Goal: Task Accomplishment & Management: Use online tool/utility

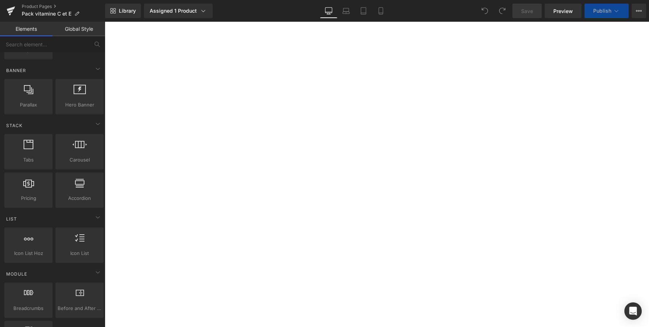
scroll to position [315, 0]
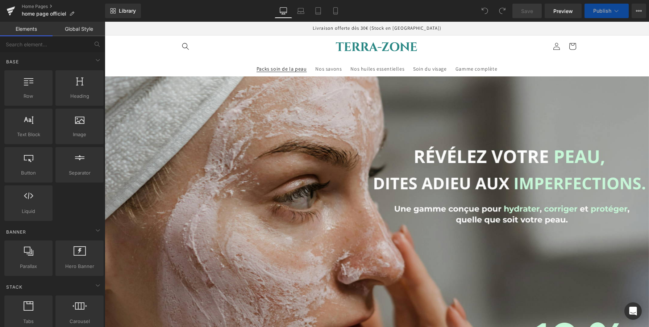
click at [275, 66] on span "Packs soin de la peau" at bounding box center [282, 69] width 50 height 7
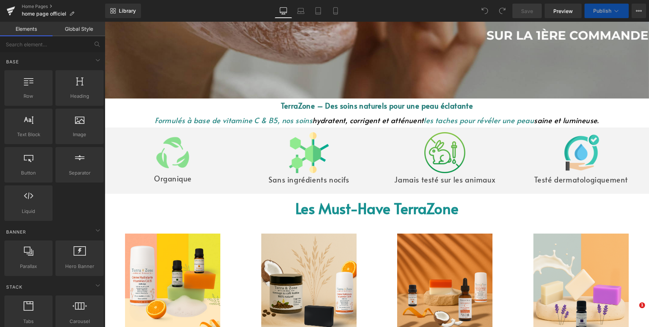
scroll to position [384, 0]
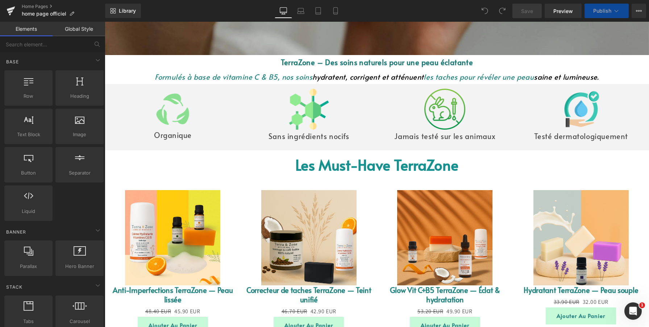
click at [440, 228] on img at bounding box center [444, 237] width 95 height 95
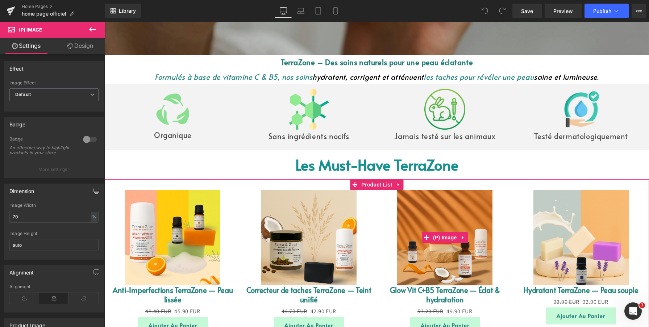
click at [428, 223] on img at bounding box center [444, 237] width 95 height 95
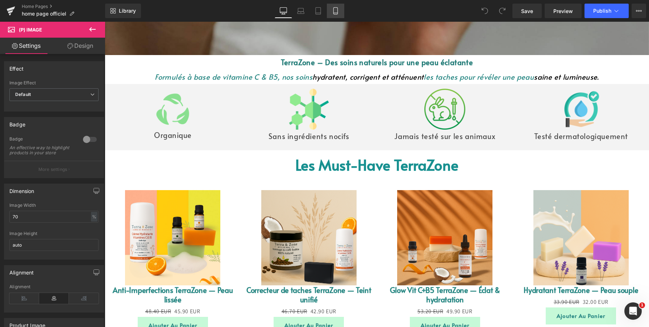
click at [340, 8] on link "Mobile" at bounding box center [335, 11] width 17 height 14
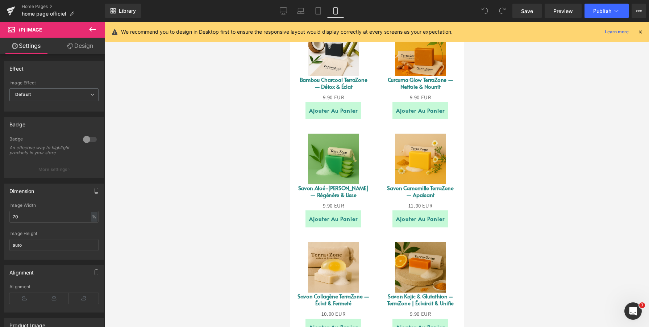
scroll to position [348, 0]
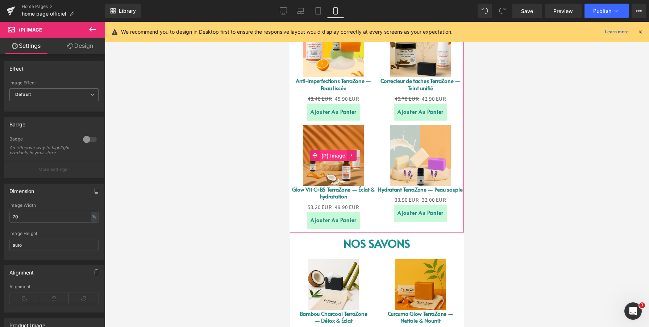
click at [328, 150] on span "(P) Image" at bounding box center [334, 155] width 28 height 11
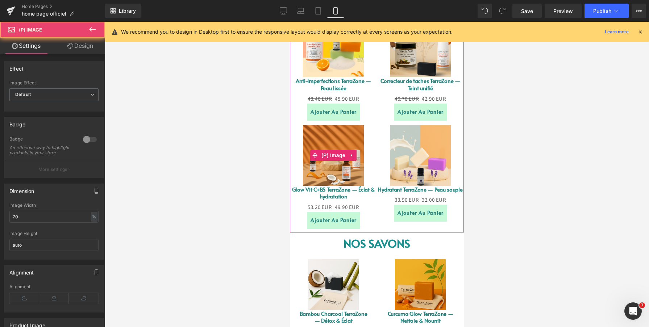
click at [332, 140] on img at bounding box center [333, 155] width 61 height 61
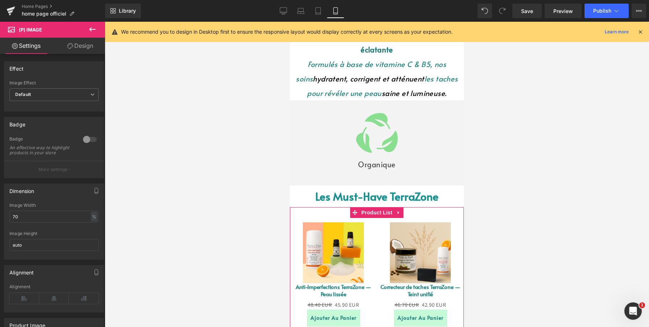
scroll to position [0, 0]
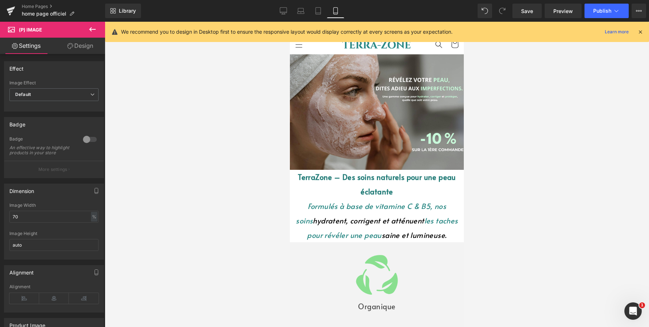
click at [93, 28] on icon at bounding box center [92, 29] width 9 height 9
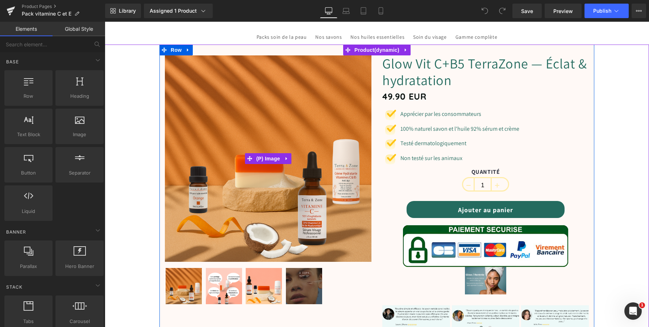
scroll to position [34, 0]
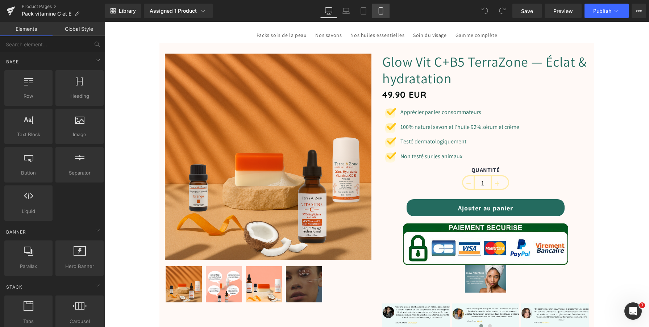
click at [383, 16] on link "Mobile" at bounding box center [380, 11] width 17 height 14
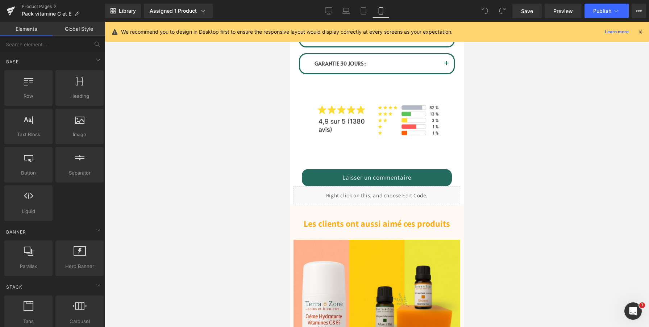
scroll to position [648, 0]
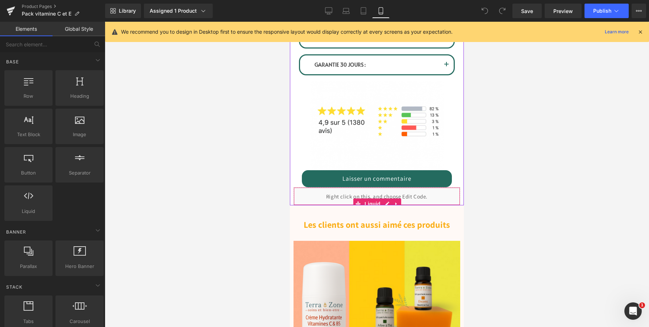
click at [379, 193] on div "Liquid" at bounding box center [377, 196] width 167 height 18
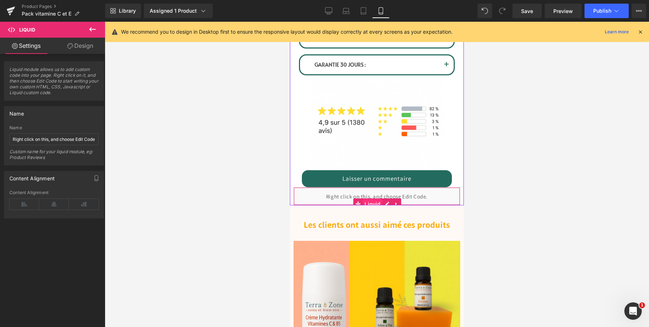
click at [373, 203] on span "Liquid" at bounding box center [373, 204] width 20 height 11
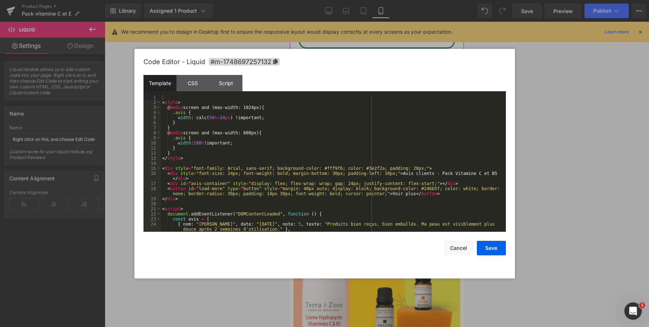
click at [384, 200] on div "Liquid" at bounding box center [377, 196] width 167 height 18
click at [277, 138] on div "< style > @ media screen and (max-width: 1024px) { .avis { width : calc( 50 % -…" at bounding box center [332, 171] width 342 height 152
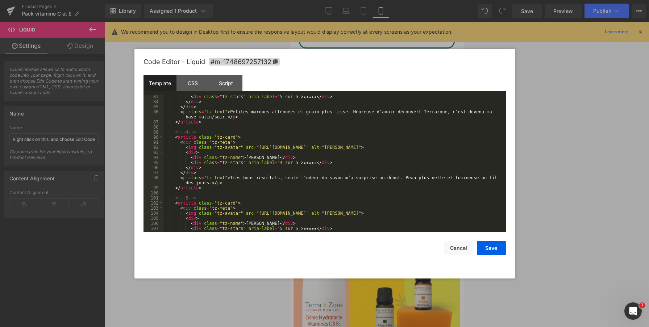
scroll to position [0, 0]
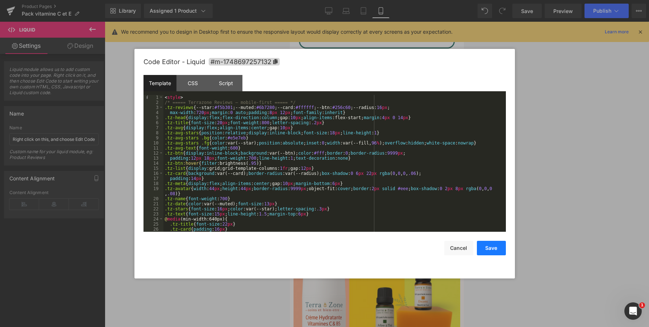
click at [496, 253] on button "Save" at bounding box center [491, 248] width 29 height 14
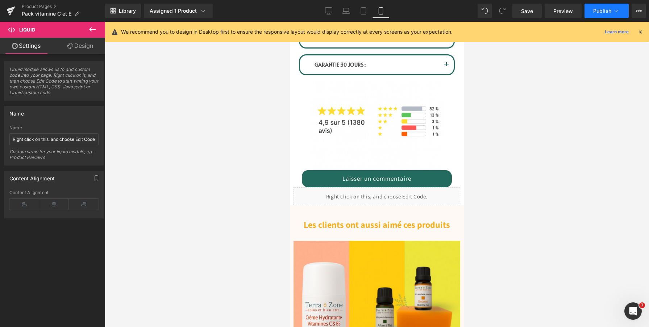
click at [592, 12] on button "Publish" at bounding box center [606, 11] width 44 height 14
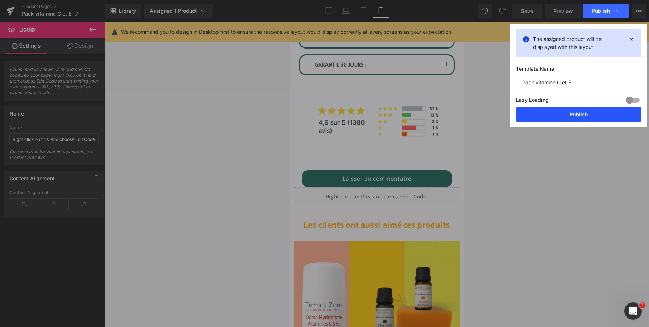
click at [573, 120] on button "Publish" at bounding box center [578, 114] width 125 height 14
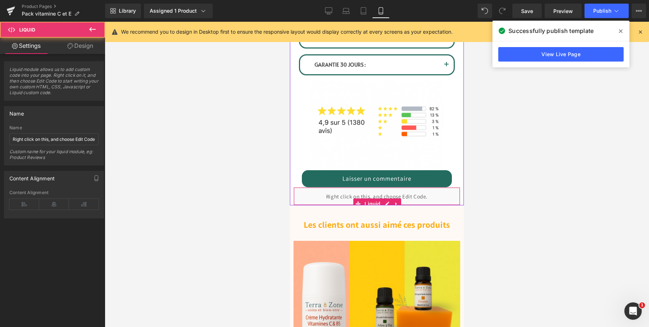
click at [348, 194] on div "Liquid" at bounding box center [377, 196] width 167 height 18
click at [371, 202] on span "Liquid" at bounding box center [373, 204] width 20 height 11
click at [387, 201] on div "Liquid" at bounding box center [377, 196] width 167 height 18
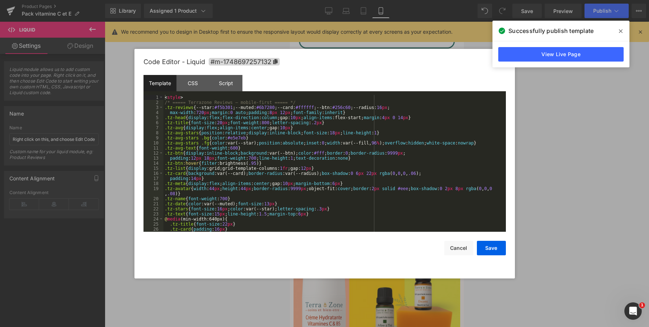
click at [266, 138] on div "< style > /* ===== Terrazone Reviews – mobile-first ===== */ .tz-reviews { --st…" at bounding box center [333, 168] width 340 height 147
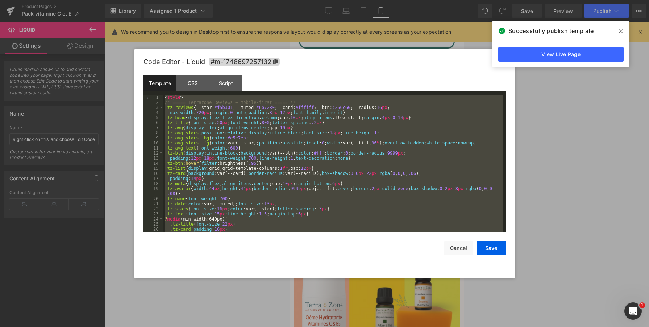
scroll to position [1101, 0]
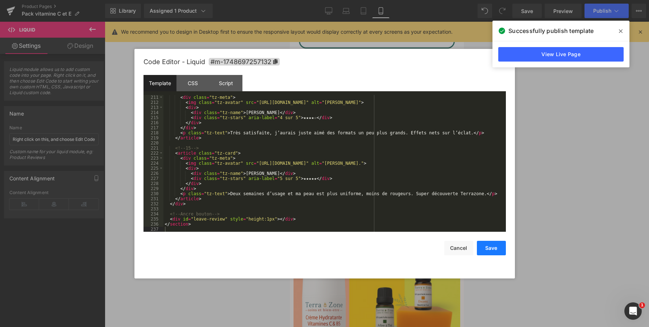
click at [487, 249] on button "Save" at bounding box center [491, 248] width 29 height 14
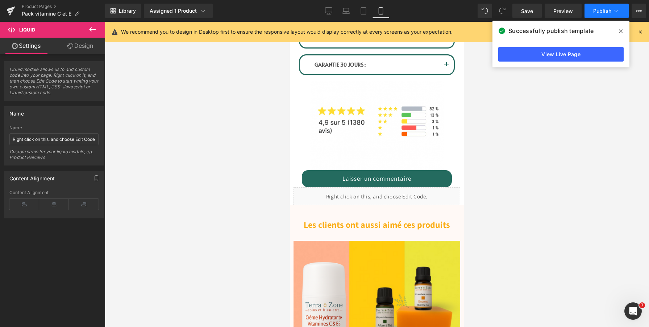
click at [587, 17] on button "Publish" at bounding box center [606, 11] width 44 height 14
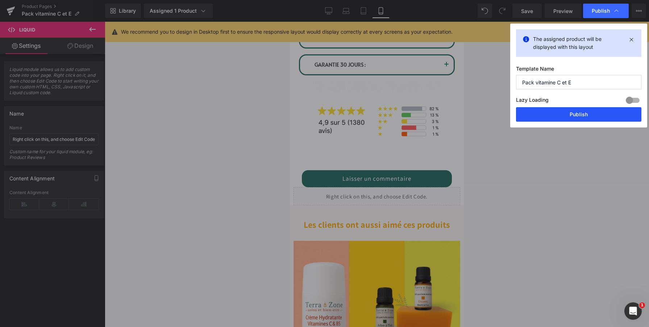
click at [534, 118] on button "Publish" at bounding box center [578, 114] width 125 height 14
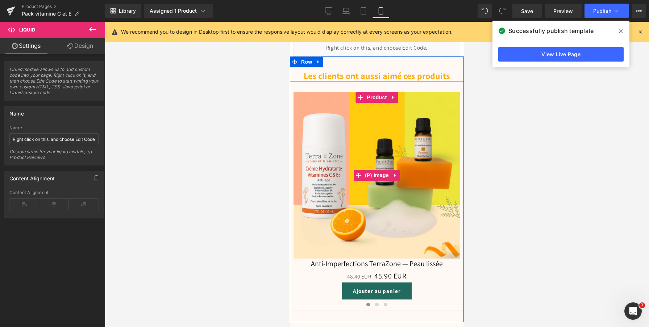
scroll to position [798, 0]
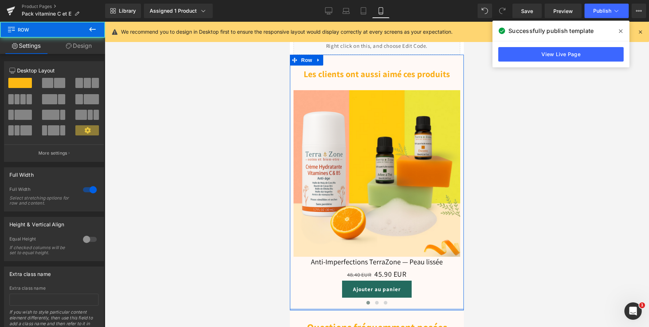
drag, startPoint x: 423, startPoint y: 319, endPoint x: 425, endPoint y: 198, distance: 121.0
click at [422, 306] on div "Les clients ont aussi aimé ces produits Heading Sale Off (P) Image Anti-Imperfe…" at bounding box center [377, 183] width 174 height 256
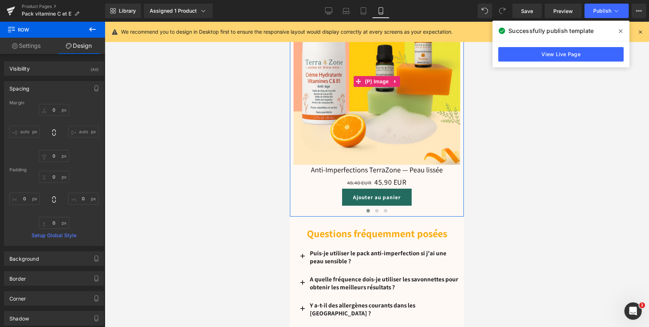
scroll to position [891, 0]
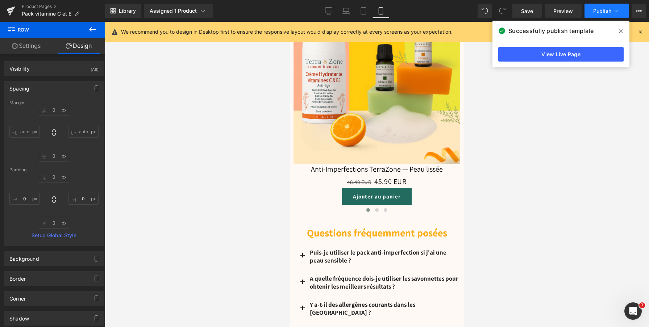
click at [592, 11] on button "Publish" at bounding box center [606, 11] width 44 height 14
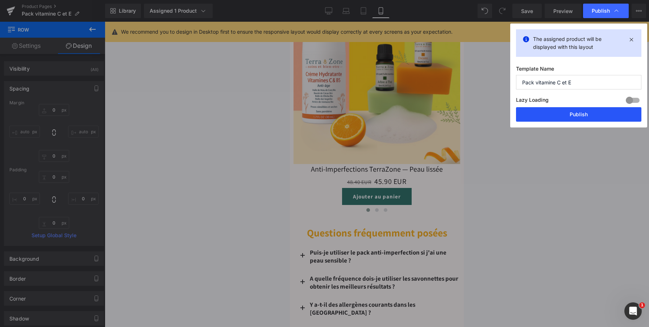
click at [557, 113] on button "Publish" at bounding box center [578, 114] width 125 height 14
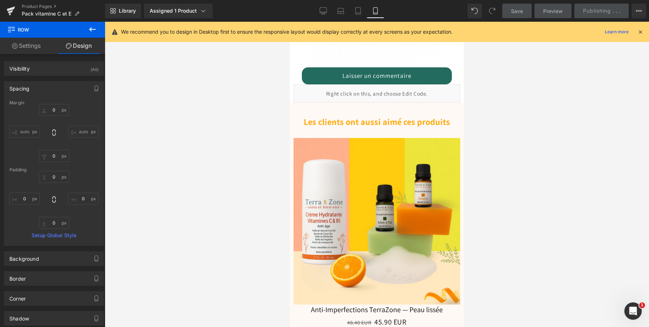
scroll to position [747, 0]
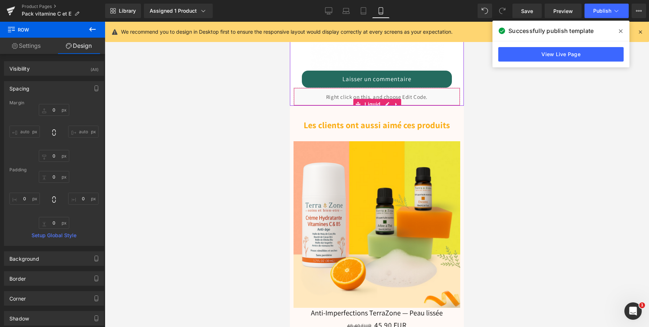
click at [345, 96] on div "Liquid" at bounding box center [377, 97] width 167 height 18
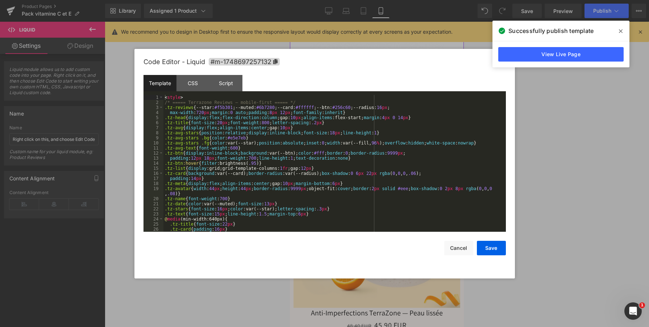
click at [386, 101] on div "Liquid" at bounding box center [377, 97] width 167 height 18
click at [284, 118] on div "< style > /* ===== Terrazone Reviews – mobile-first ===== */ .tz-reviews { --st…" at bounding box center [333, 168] width 340 height 147
click at [501, 247] on button "Save" at bounding box center [491, 248] width 29 height 14
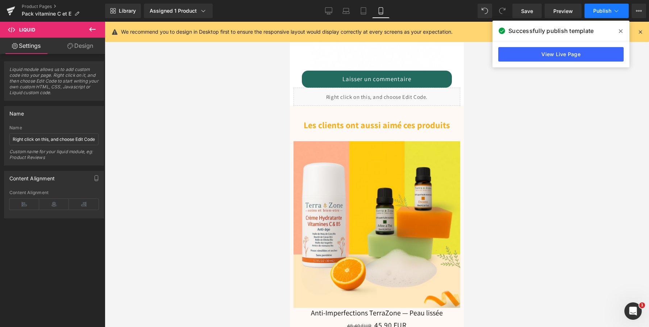
click at [596, 9] on span "Publish" at bounding box center [602, 11] width 18 height 6
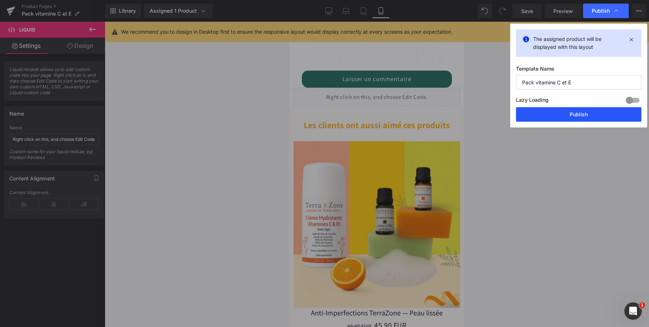
click at [559, 112] on button "Publish" at bounding box center [578, 114] width 125 height 14
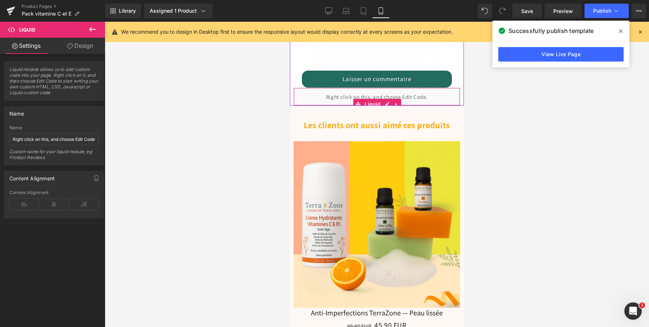
click at [374, 97] on div "Liquid" at bounding box center [377, 97] width 167 height 18
click at [390, 103] on div "Liquid" at bounding box center [377, 97] width 167 height 18
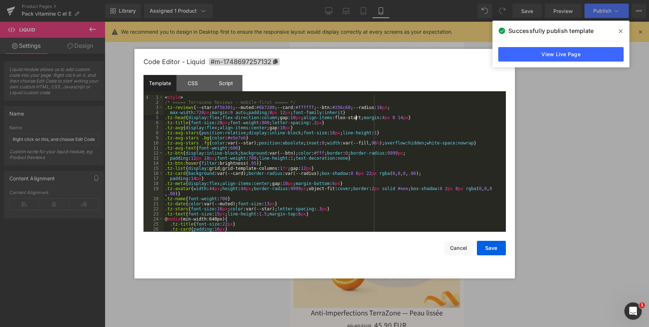
click at [355, 119] on div "< style > /* ===== Terrazone Reviews – mobile-first ===== */ .tz-reviews { --st…" at bounding box center [333, 168] width 340 height 147
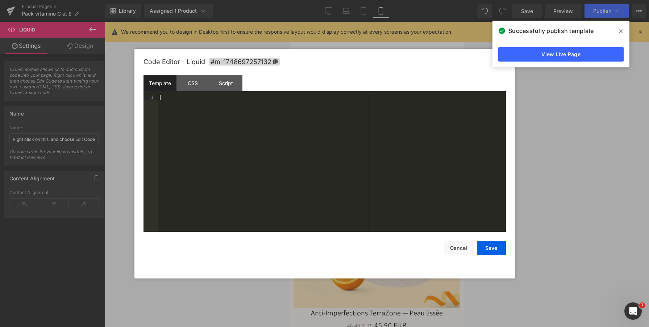
scroll to position [837, 0]
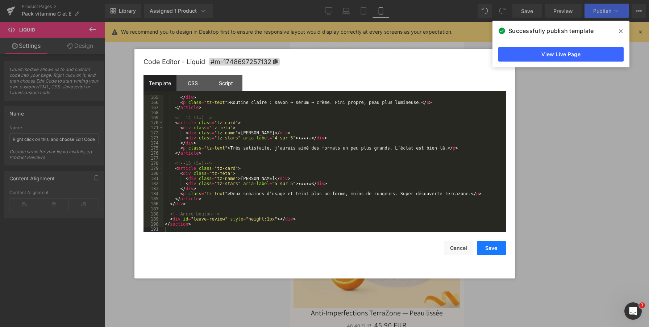
click at [494, 248] on button "Save" at bounding box center [491, 248] width 29 height 14
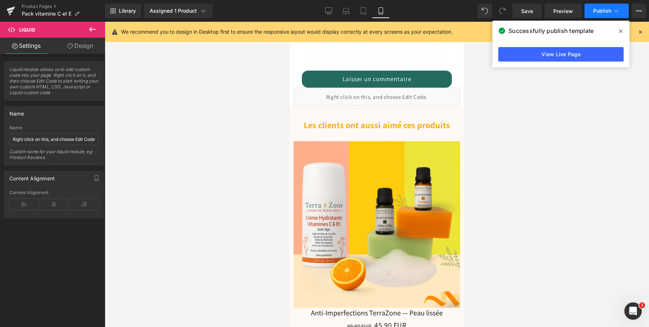
click at [603, 11] on span "Publish" at bounding box center [602, 11] width 18 height 6
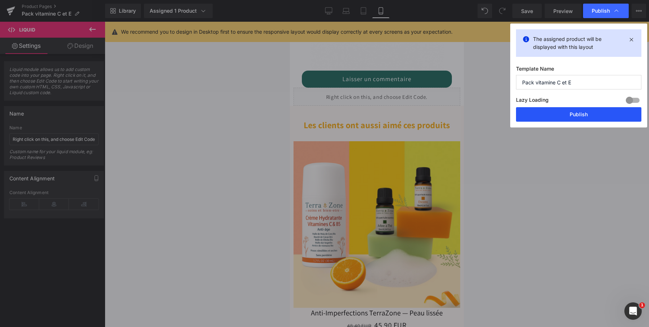
click at [570, 117] on button "Publish" at bounding box center [578, 114] width 125 height 14
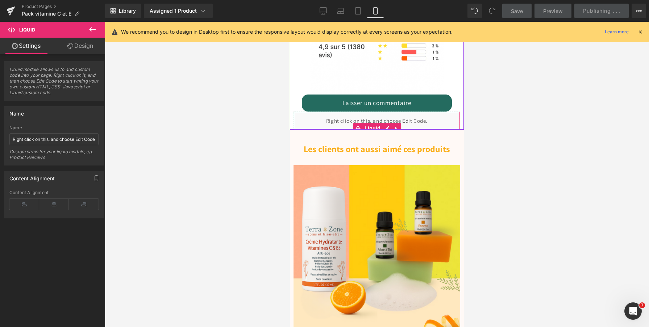
scroll to position [715, 0]
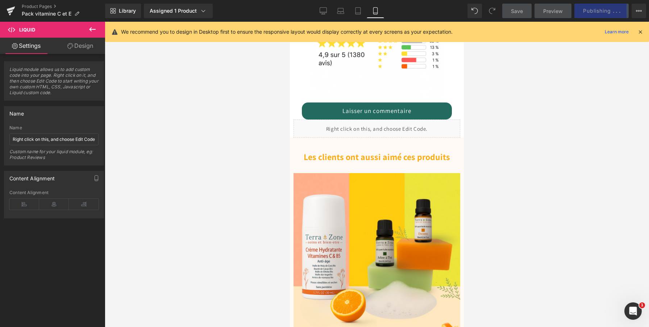
click at [640, 32] on icon at bounding box center [640, 32] width 7 height 7
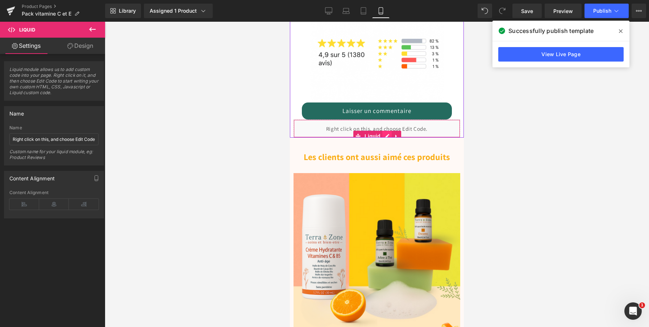
click at [384, 132] on div "Liquid" at bounding box center [377, 129] width 167 height 18
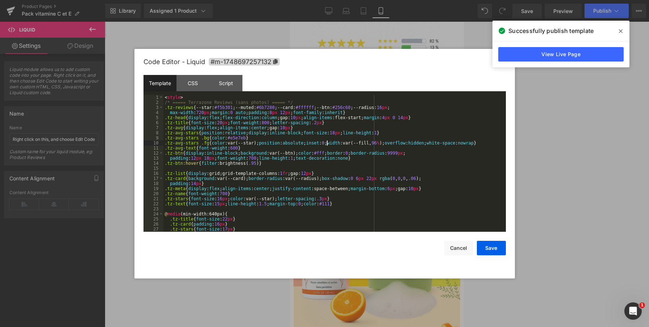
click at [327, 143] on div "< style > /* ===== Terrazone Reviews (sans photos) ===== */ .tz-reviews { --sta…" at bounding box center [333, 168] width 340 height 147
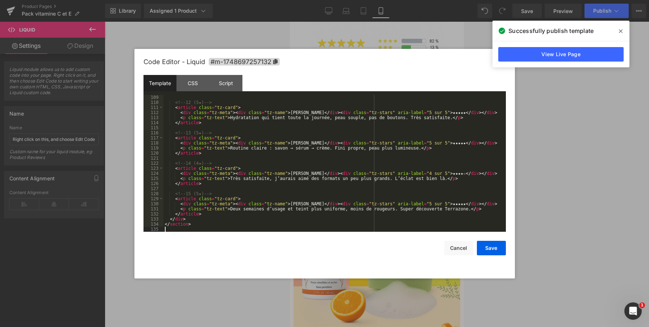
scroll to position [553, 0]
click at [489, 249] on button "Save" at bounding box center [491, 248] width 29 height 14
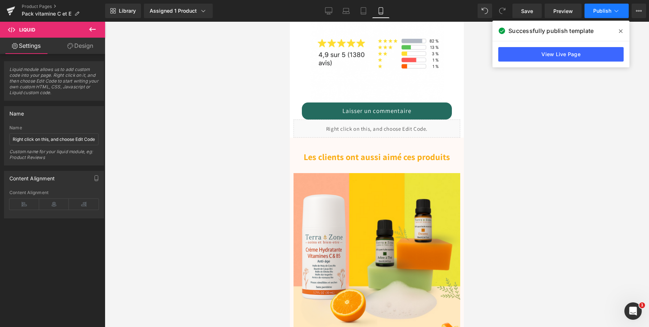
click at [604, 13] on span "Publish" at bounding box center [602, 11] width 18 height 6
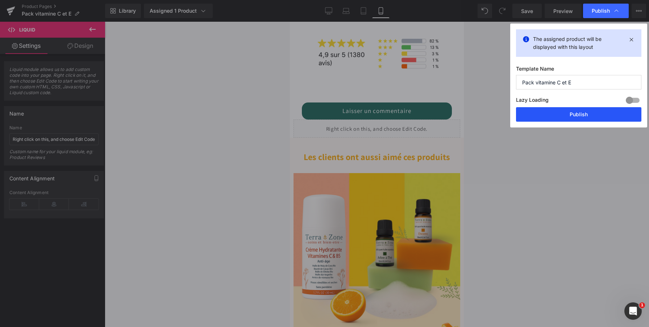
click at [580, 112] on button "Publish" at bounding box center [578, 114] width 125 height 14
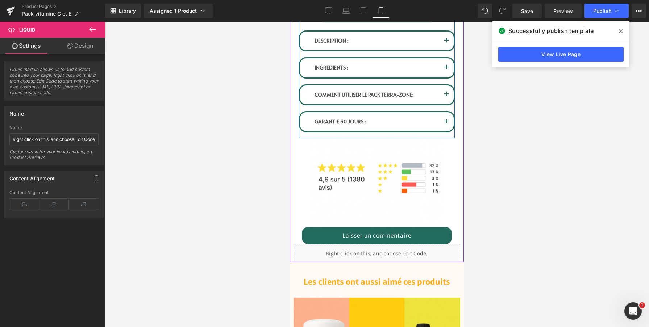
scroll to position [640, 0]
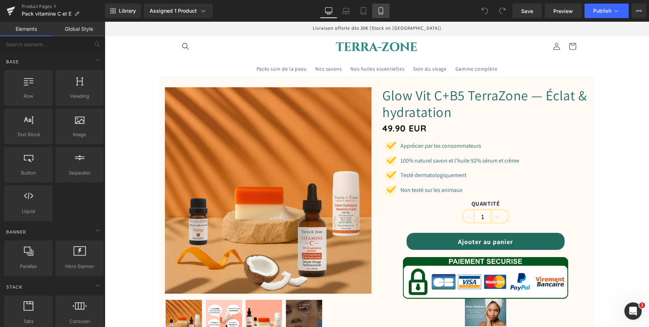
click at [381, 15] on link "Mobile" at bounding box center [380, 11] width 17 height 14
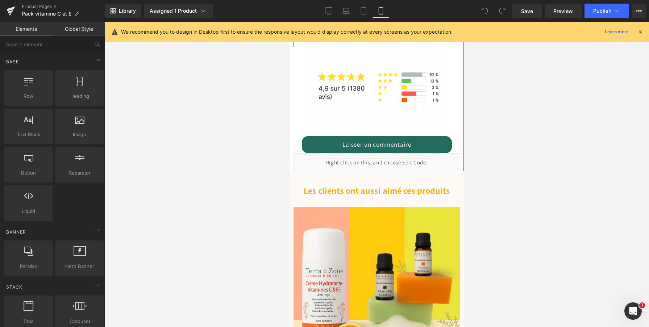
scroll to position [691, 0]
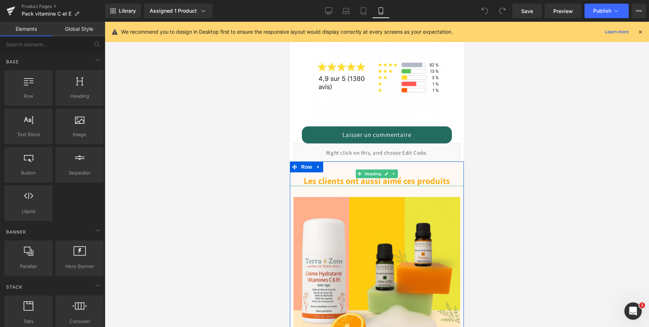
click at [408, 171] on div "Les clients ont aussi aimé ces produits" at bounding box center [377, 174] width 174 height 25
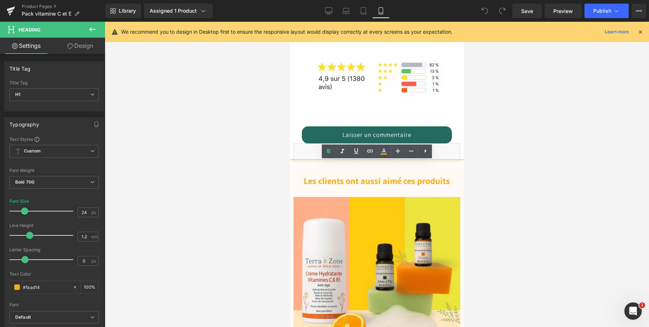
click at [402, 180] on font "Les clients ont aussi aimé ces produits" at bounding box center [377, 181] width 146 height 12
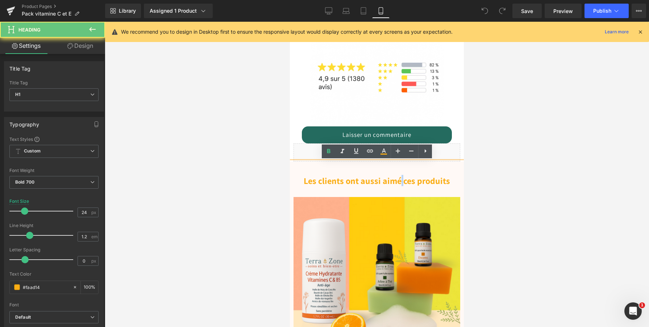
click at [402, 180] on font "Les clients ont aussi aimé ces produits" at bounding box center [377, 181] width 146 height 12
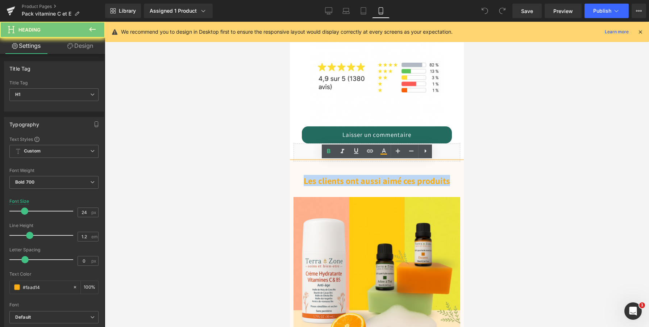
click at [402, 180] on font "Les clients ont aussi aimé ces produits" at bounding box center [377, 181] width 146 height 12
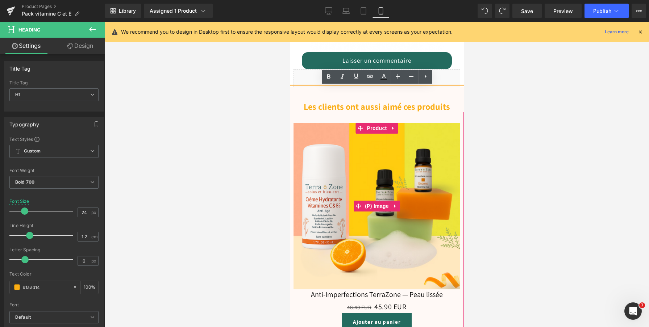
scroll to position [766, 0]
click at [417, 201] on img at bounding box center [377, 205] width 167 height 167
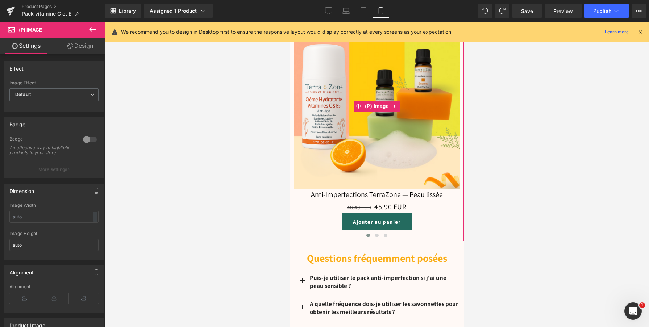
scroll to position [868, 0]
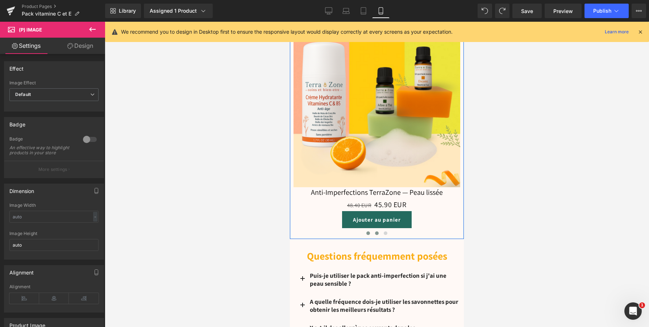
click at [380, 231] on button at bounding box center [377, 233] width 9 height 7
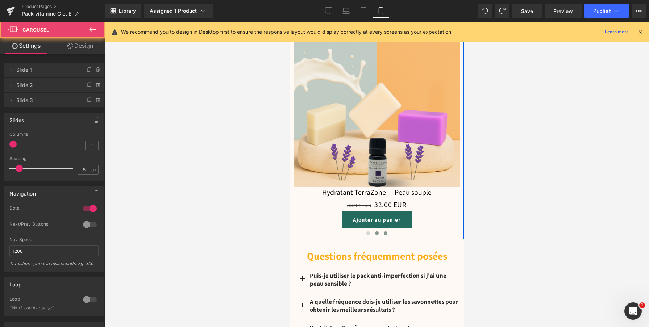
click at [383, 232] on button at bounding box center [385, 233] width 9 height 7
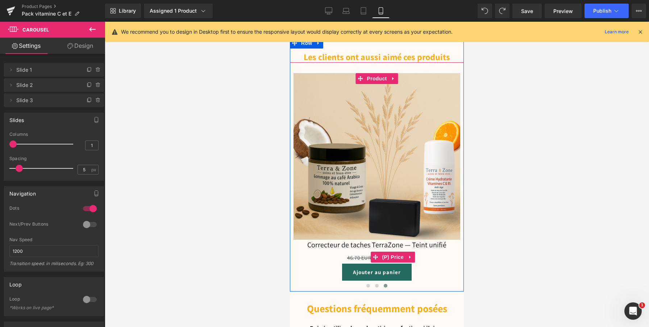
scroll to position [812, 0]
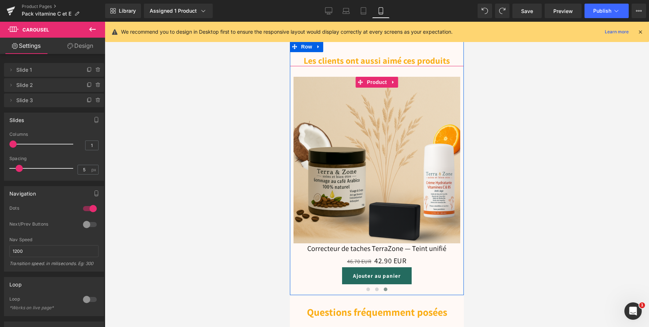
click at [382, 183] on img at bounding box center [377, 160] width 167 height 167
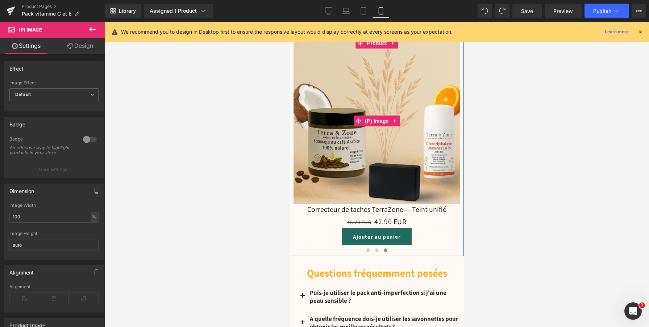
scroll to position [853, 0]
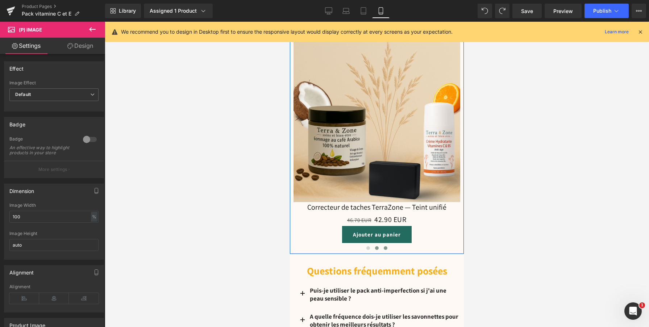
click at [377, 249] on span at bounding box center [377, 248] width 4 height 4
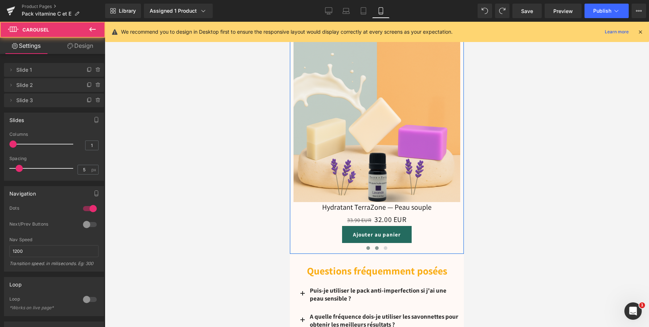
click at [371, 249] on button at bounding box center [368, 248] width 9 height 7
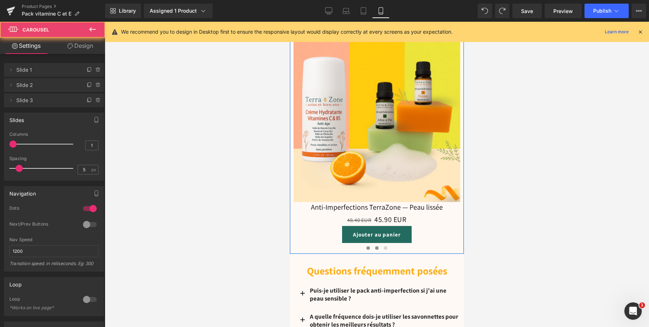
click at [378, 248] on span at bounding box center [377, 248] width 4 height 4
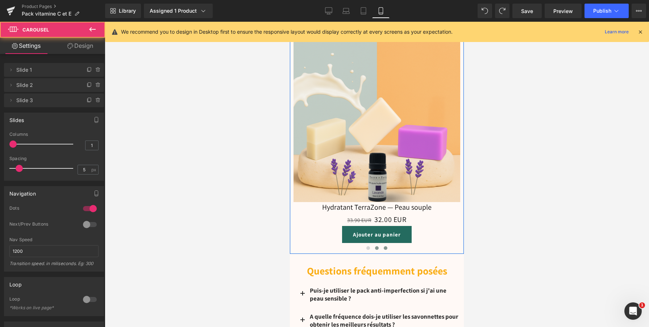
click at [382, 248] on button at bounding box center [385, 248] width 9 height 7
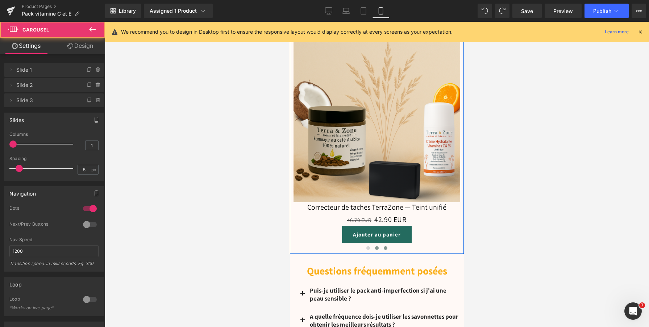
click at [379, 249] on button at bounding box center [377, 248] width 9 height 7
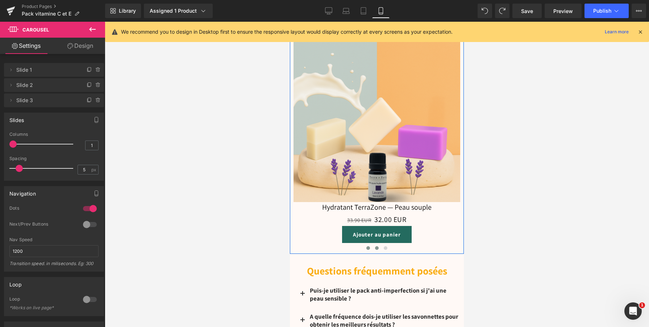
click at [371, 250] on button at bounding box center [368, 248] width 9 height 7
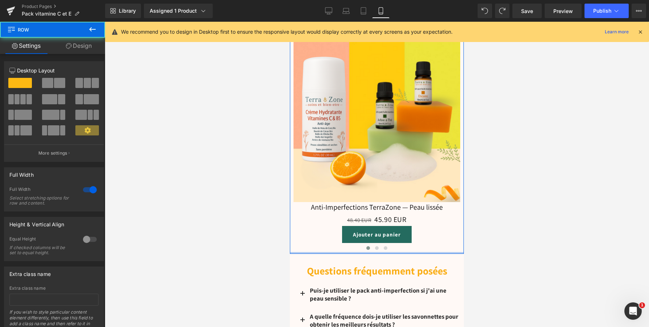
click at [391, 250] on div "Les clients ont aussi aimé ces produits Heading Sale Off (P) Image Anti-Imperfe…" at bounding box center [377, 127] width 174 height 254
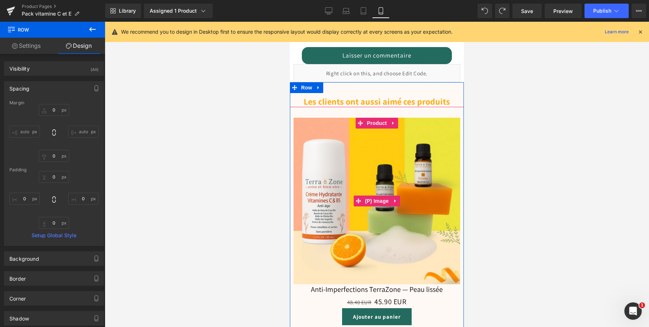
scroll to position [766, 0]
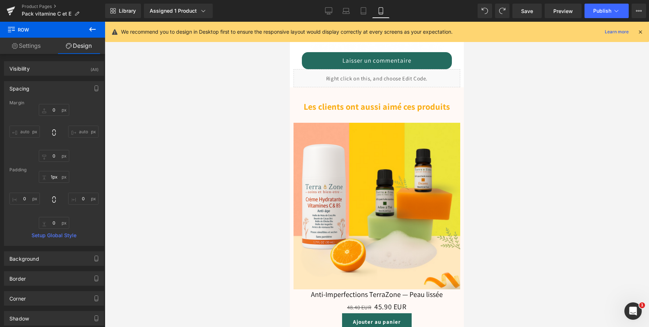
type input "0px"
drag, startPoint x: 376, startPoint y: 87, endPoint x: 376, endPoint y: 82, distance: 5.4
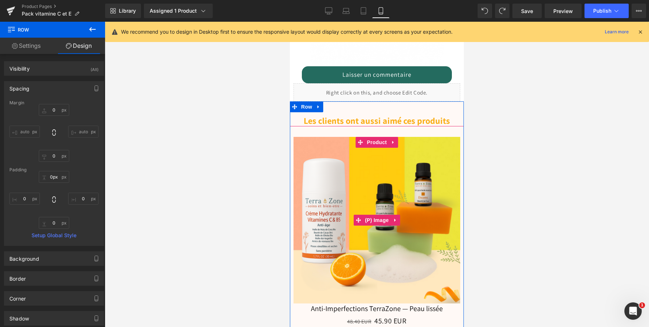
scroll to position [750, 0]
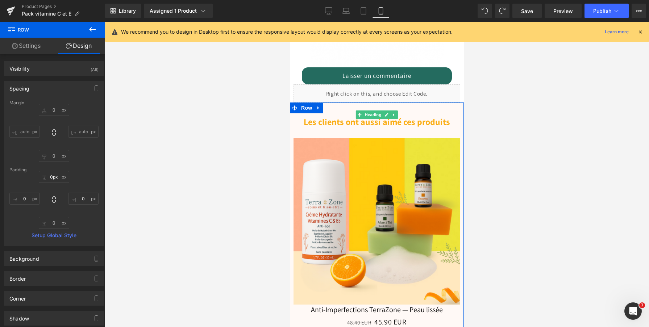
click at [410, 122] on font "Les clients ont aussi aimé ces produits" at bounding box center [377, 122] width 146 height 12
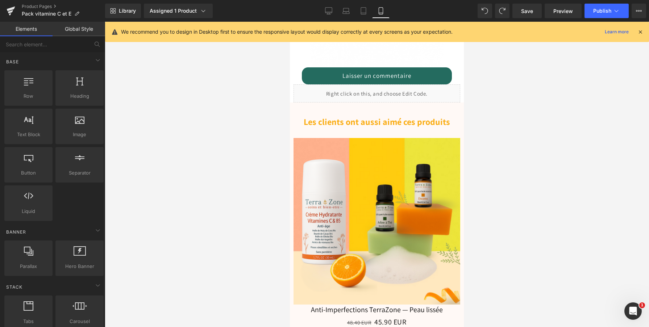
click at [493, 123] on div at bounding box center [377, 174] width 544 height 305
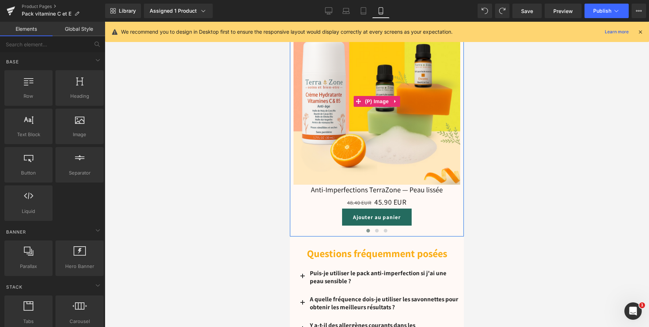
scroll to position [871, 0]
click at [379, 230] on button at bounding box center [377, 230] width 9 height 7
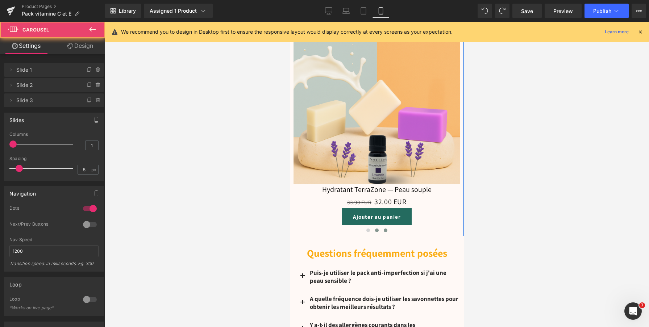
click at [385, 230] on span at bounding box center [386, 231] width 4 height 4
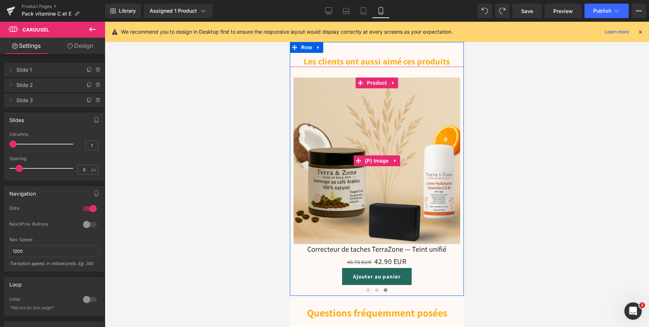
scroll to position [814, 0]
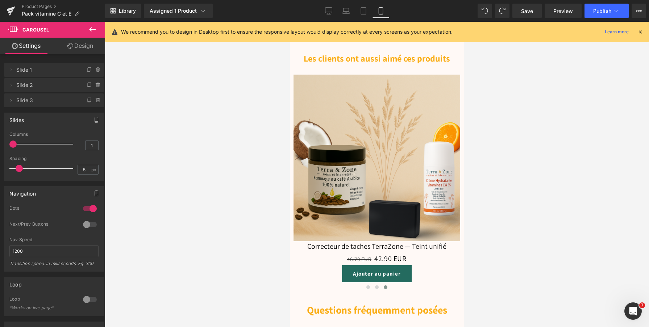
click at [639, 38] on div "We recommend you to design in Desktop first to ensure the responsive layout wou…" at bounding box center [377, 32] width 544 height 20
click at [640, 33] on icon at bounding box center [640, 32] width 7 height 7
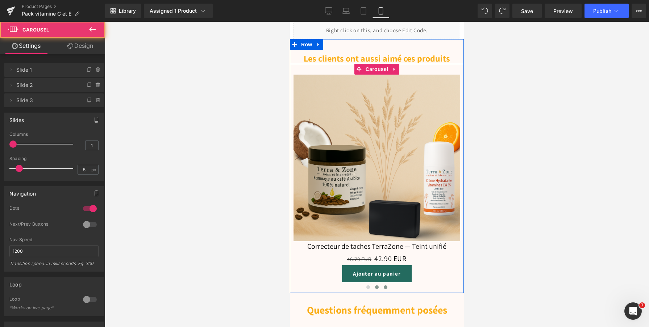
click at [378, 287] on span at bounding box center [377, 288] width 4 height 4
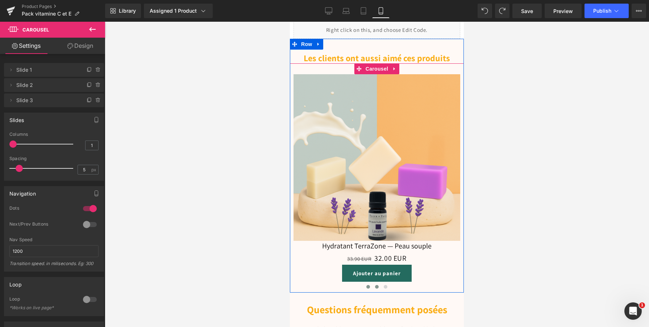
click at [369, 287] on span at bounding box center [368, 287] width 4 height 4
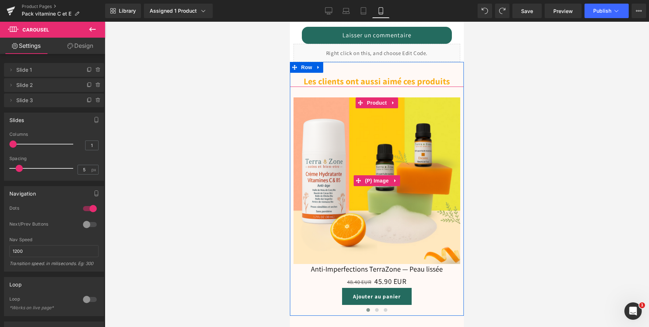
scroll to position [792, 0]
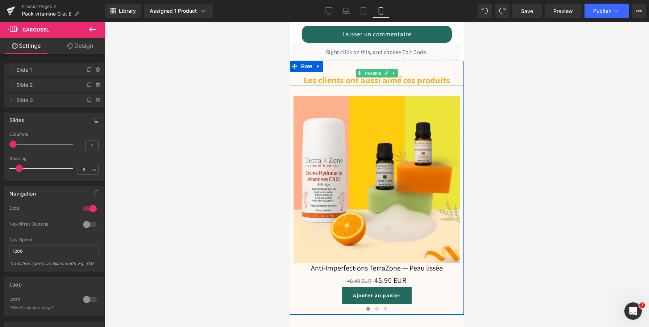
click at [354, 81] on font "Les clients ont aussi aimé ces produits" at bounding box center [377, 80] width 146 height 12
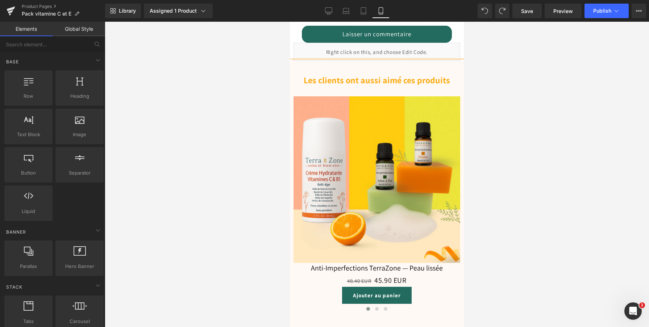
click at [251, 91] on div at bounding box center [377, 174] width 544 height 305
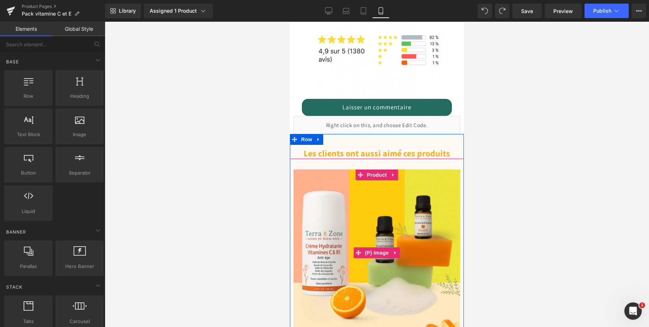
scroll to position [693, 0]
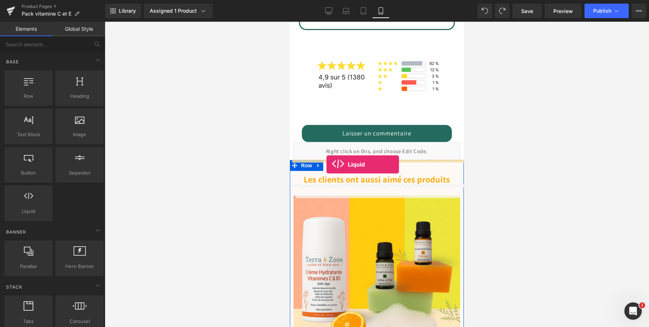
drag, startPoint x: 325, startPoint y: 229, endPoint x: 326, endPoint y: 165, distance: 64.5
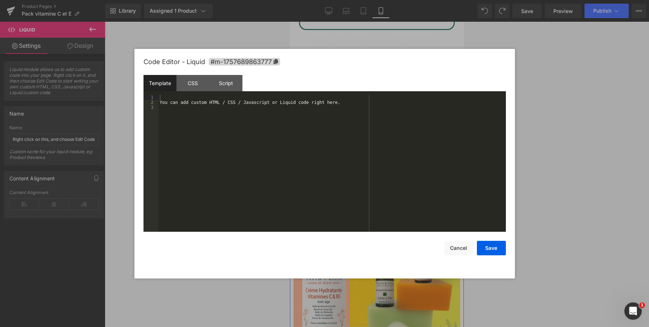
click at [387, 167] on div "Liquid" at bounding box center [377, 169] width 174 height 18
click at [277, 158] on div "You can add custom HTML / CSS / Javascript or Liquid code right here." at bounding box center [332, 168] width 348 height 147
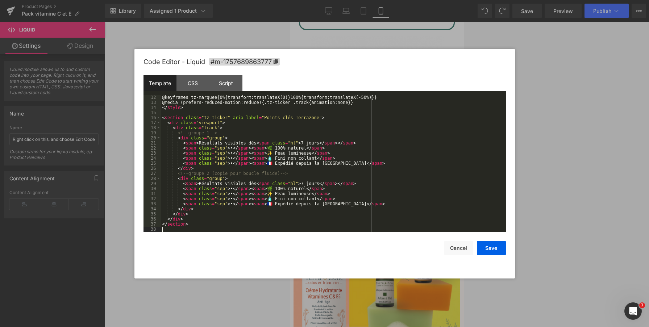
scroll to position [56, 0]
click at [499, 251] on button "Save" at bounding box center [491, 248] width 29 height 14
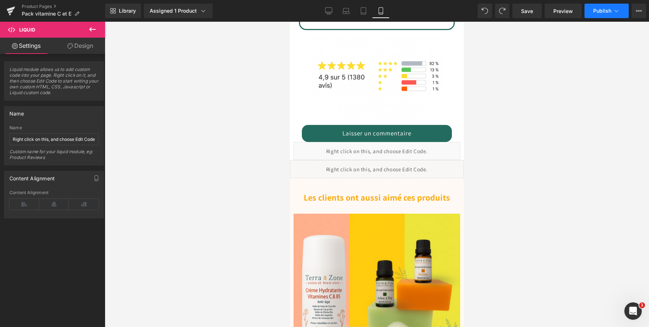
click at [599, 13] on span "Publish" at bounding box center [602, 11] width 18 height 6
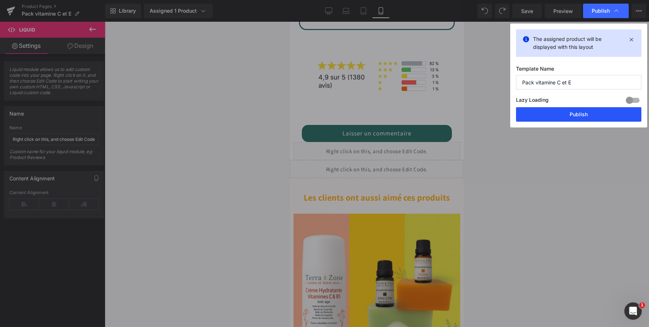
click at [527, 115] on button "Publish" at bounding box center [578, 114] width 125 height 14
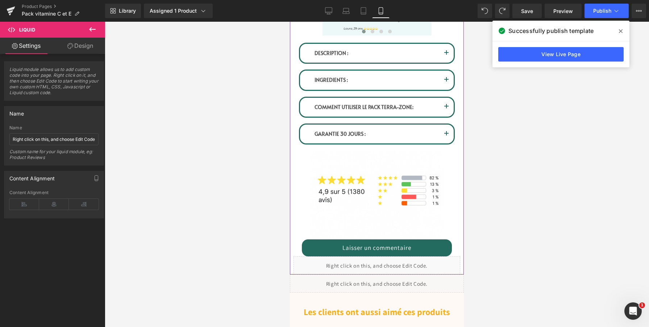
scroll to position [577, 0]
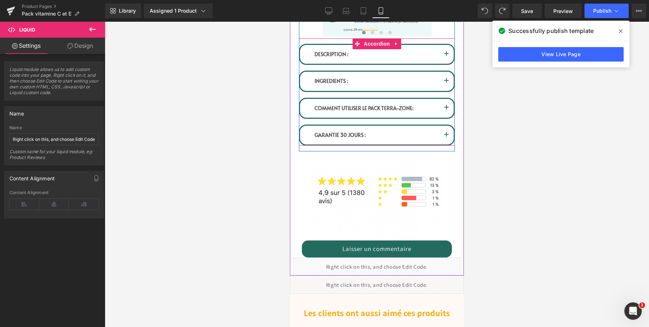
click at [417, 44] on div "DESCRIPTION : Text Block Découvrez la routine Glow Vit C+B5 Terrazone simple qu…" at bounding box center [377, 54] width 156 height 21
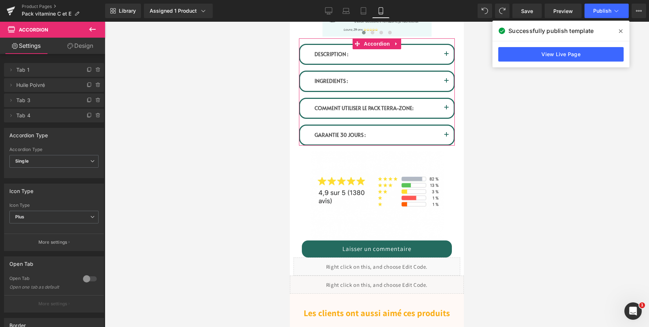
click at [83, 41] on link "Design" at bounding box center [80, 46] width 53 height 16
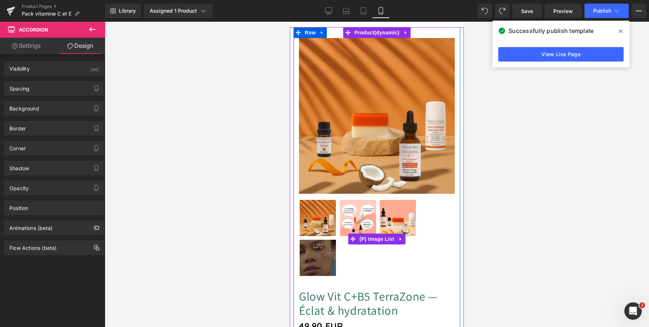
scroll to position [13, 0]
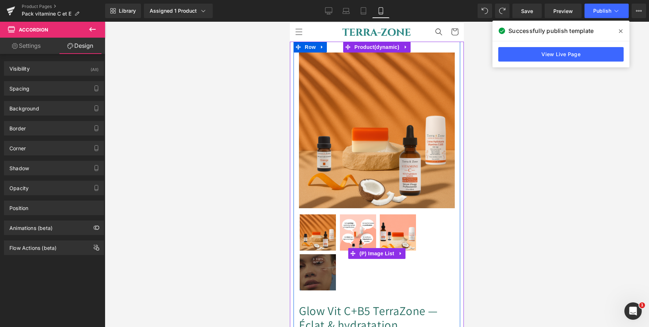
click at [374, 228] on img at bounding box center [358, 233] width 36 height 36
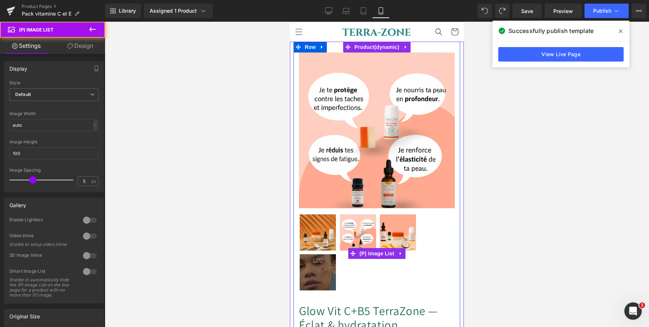
click at [323, 236] on img at bounding box center [318, 233] width 36 height 36
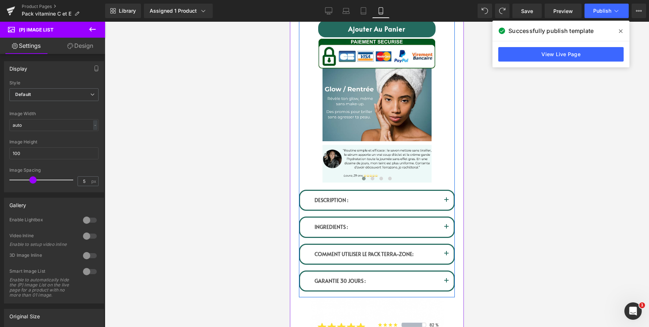
scroll to position [433, 0]
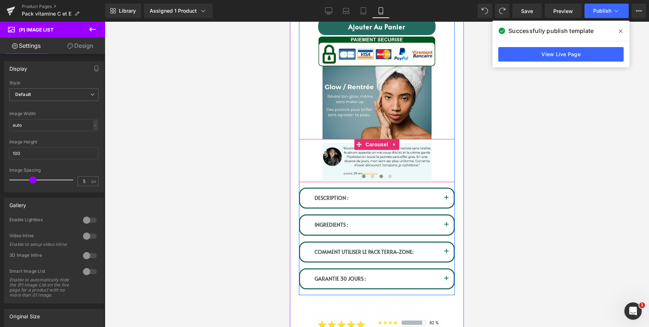
click at [382, 176] on span at bounding box center [381, 177] width 4 height 4
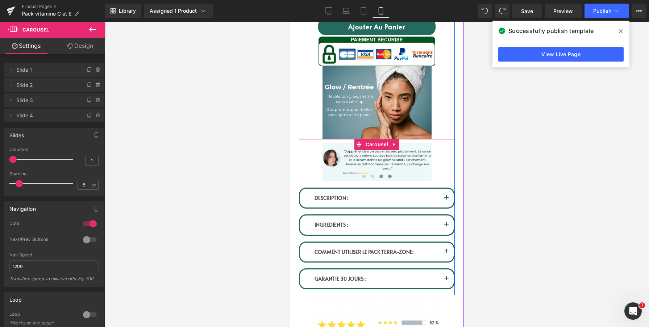
click at [391, 178] on button at bounding box center [390, 176] width 9 height 7
click at [375, 177] on button at bounding box center [372, 176] width 9 height 7
click at [364, 178] on span at bounding box center [364, 177] width 4 height 4
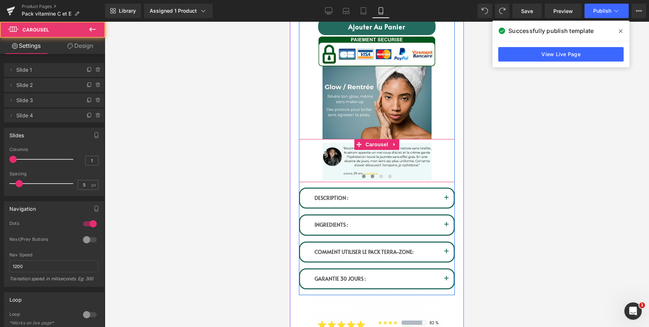
click at [373, 177] on span at bounding box center [373, 177] width 4 height 4
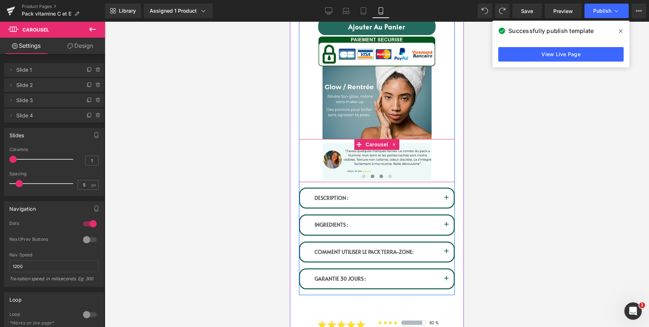
click at [379, 177] on button at bounding box center [381, 176] width 9 height 7
click at [373, 178] on button at bounding box center [372, 176] width 9 height 7
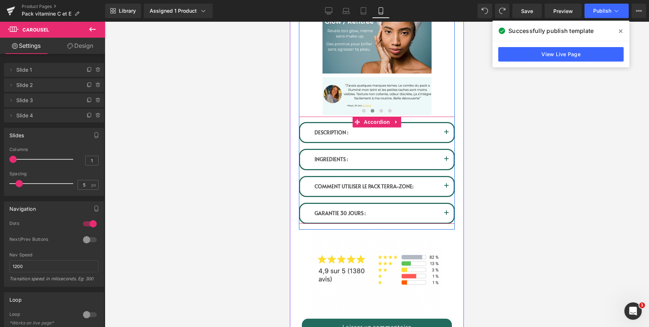
scroll to position [500, 0]
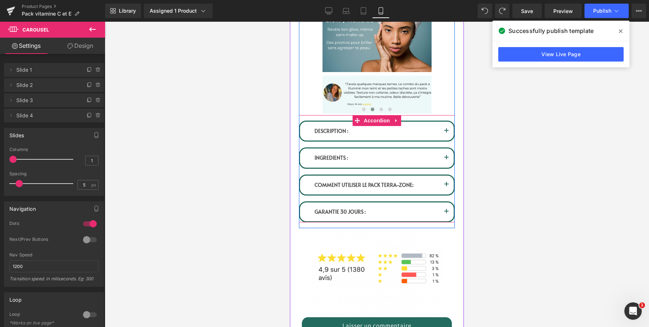
click at [446, 133] on span "button" at bounding box center [446, 133] width 0 height 0
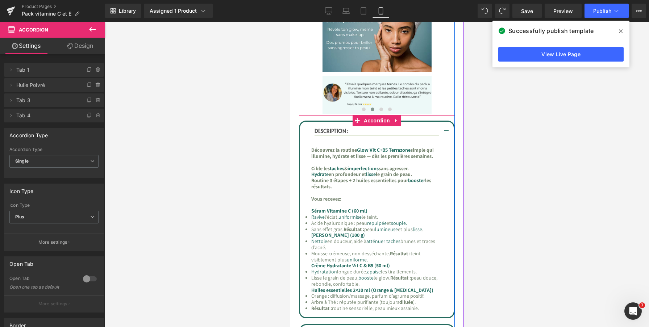
click at [445, 131] on button "button" at bounding box center [446, 132] width 14 height 20
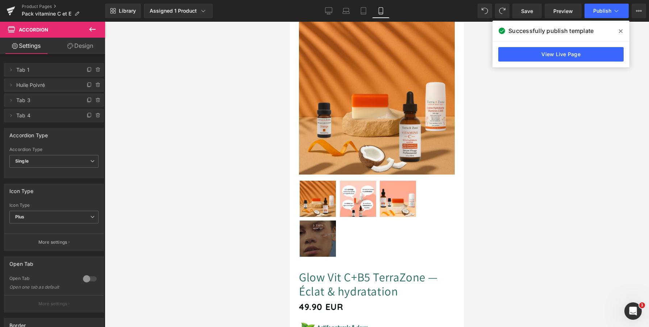
scroll to position [0, 0]
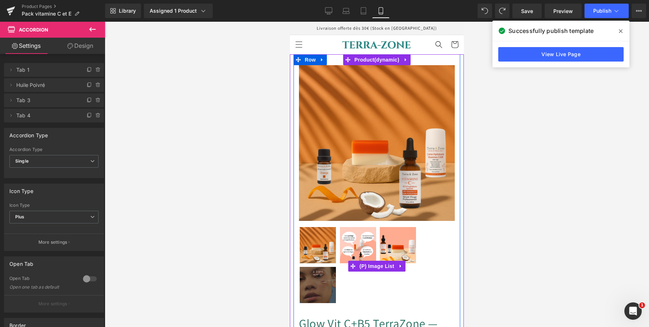
click at [348, 240] on img at bounding box center [358, 245] width 36 height 36
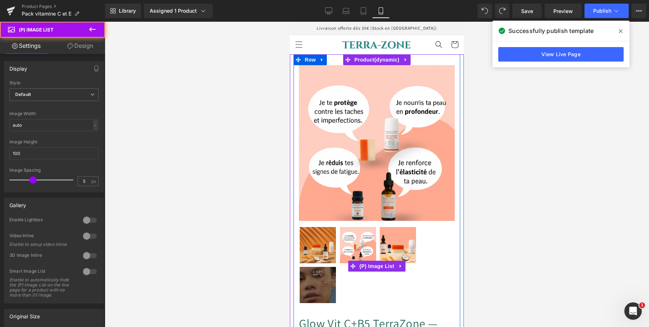
click at [405, 251] on img at bounding box center [398, 245] width 36 height 36
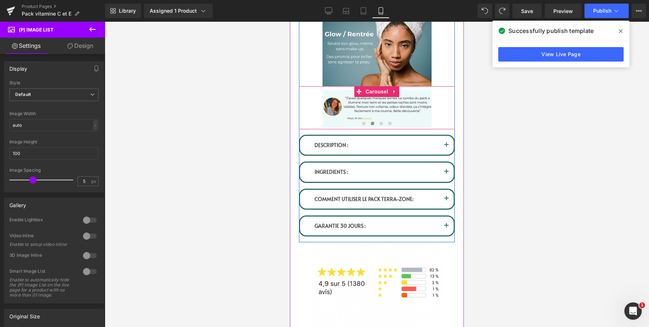
scroll to position [488, 0]
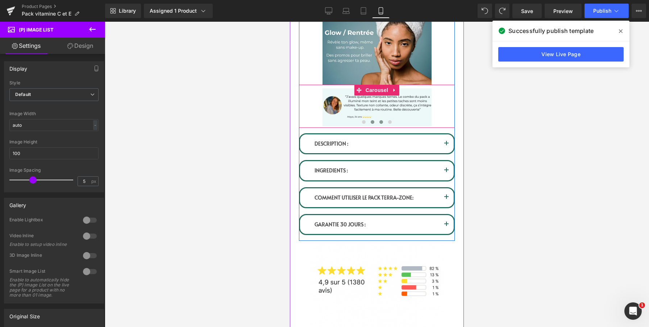
click at [383, 123] on button at bounding box center [381, 121] width 9 height 7
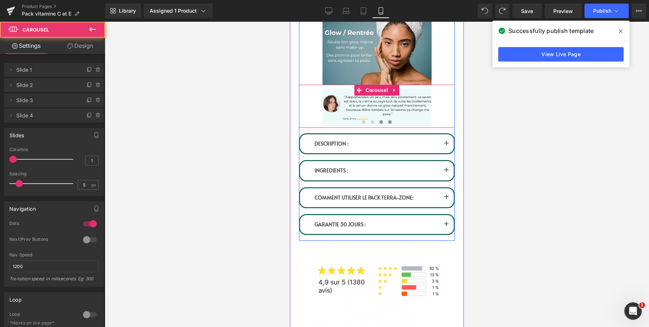
click at [390, 121] on span at bounding box center [390, 122] width 4 height 4
click at [364, 124] on button at bounding box center [363, 121] width 9 height 7
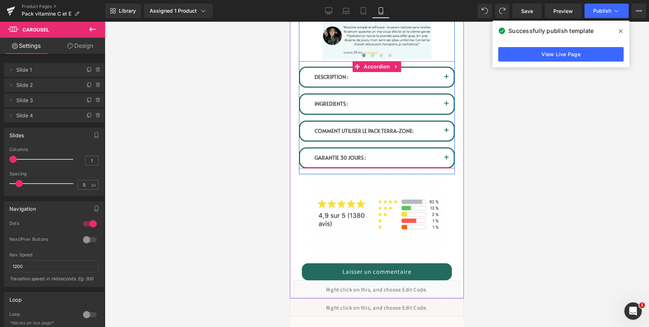
scroll to position [555, 0]
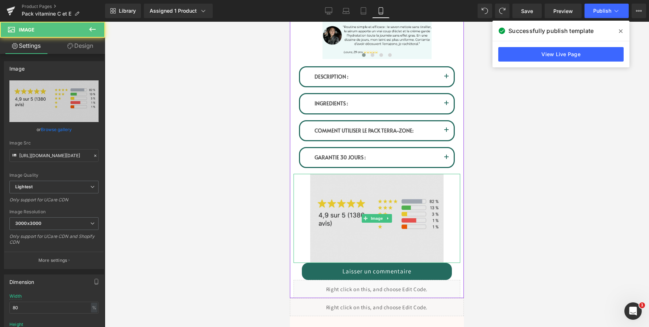
click at [372, 202] on img at bounding box center [376, 218] width 133 height 89
